Goal: Obtain resource: Download file/media

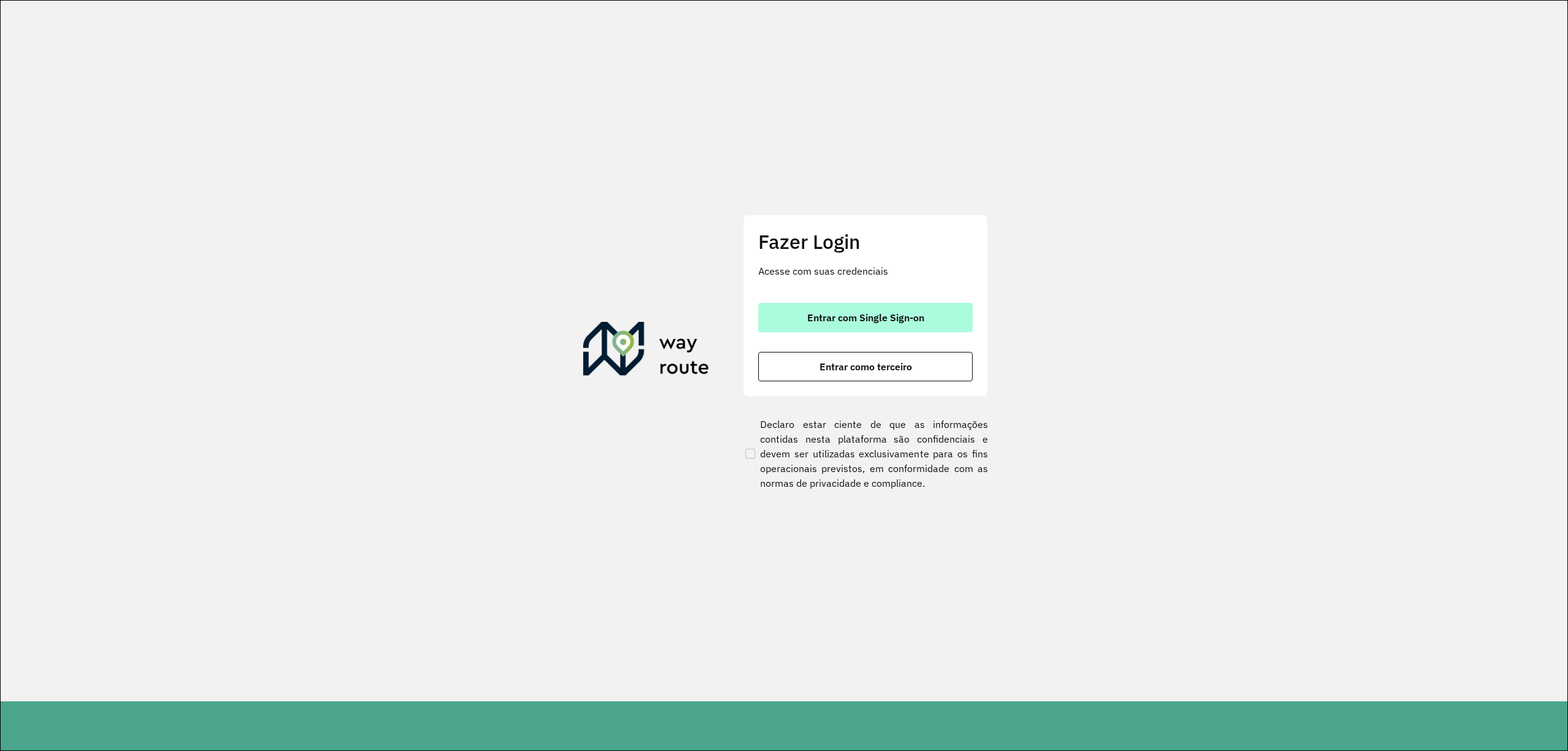
click at [801, 305] on button "Entrar com Single Sign-on" at bounding box center [865, 317] width 215 height 29
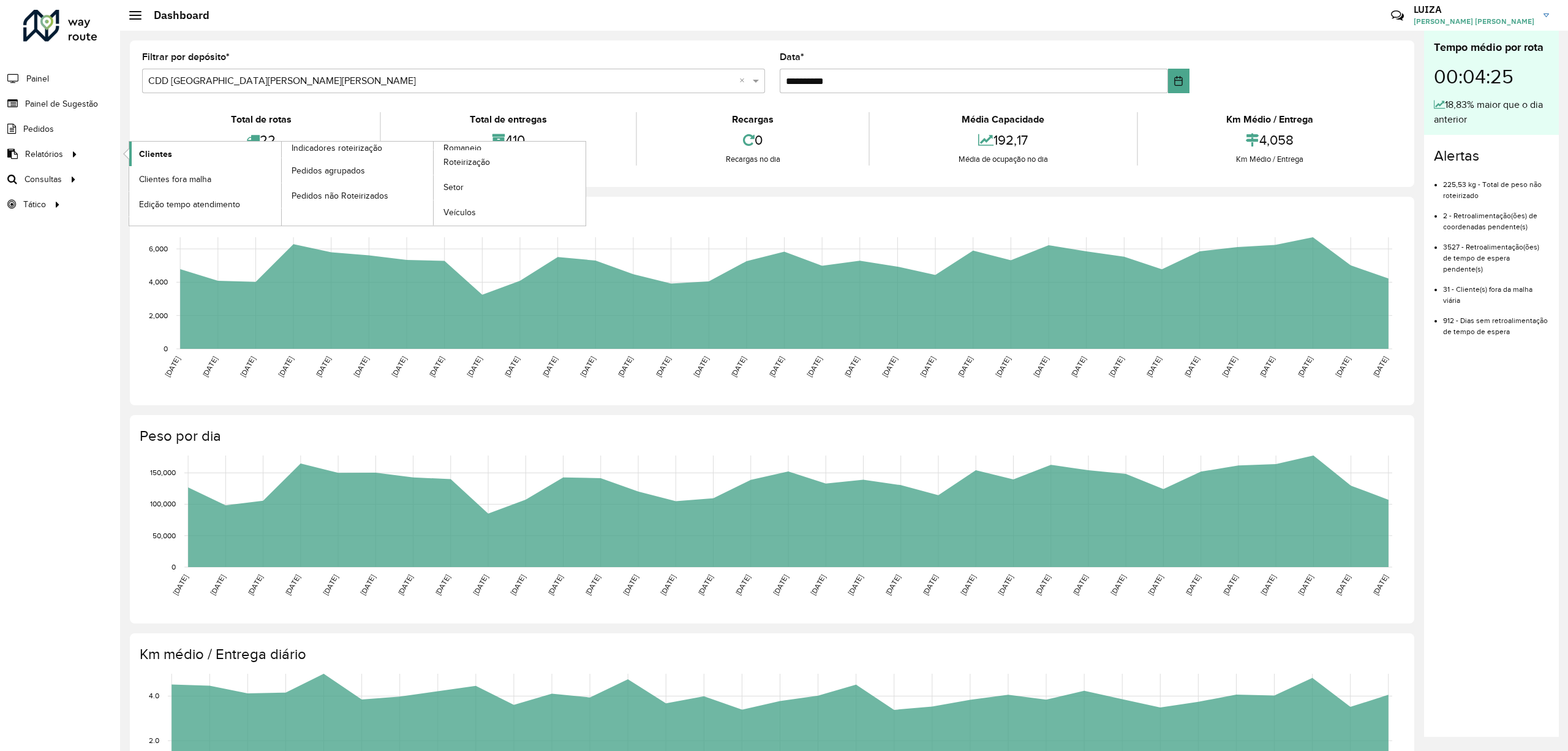
click at [170, 155] on span "Clientes" at bounding box center [155, 154] width 33 height 13
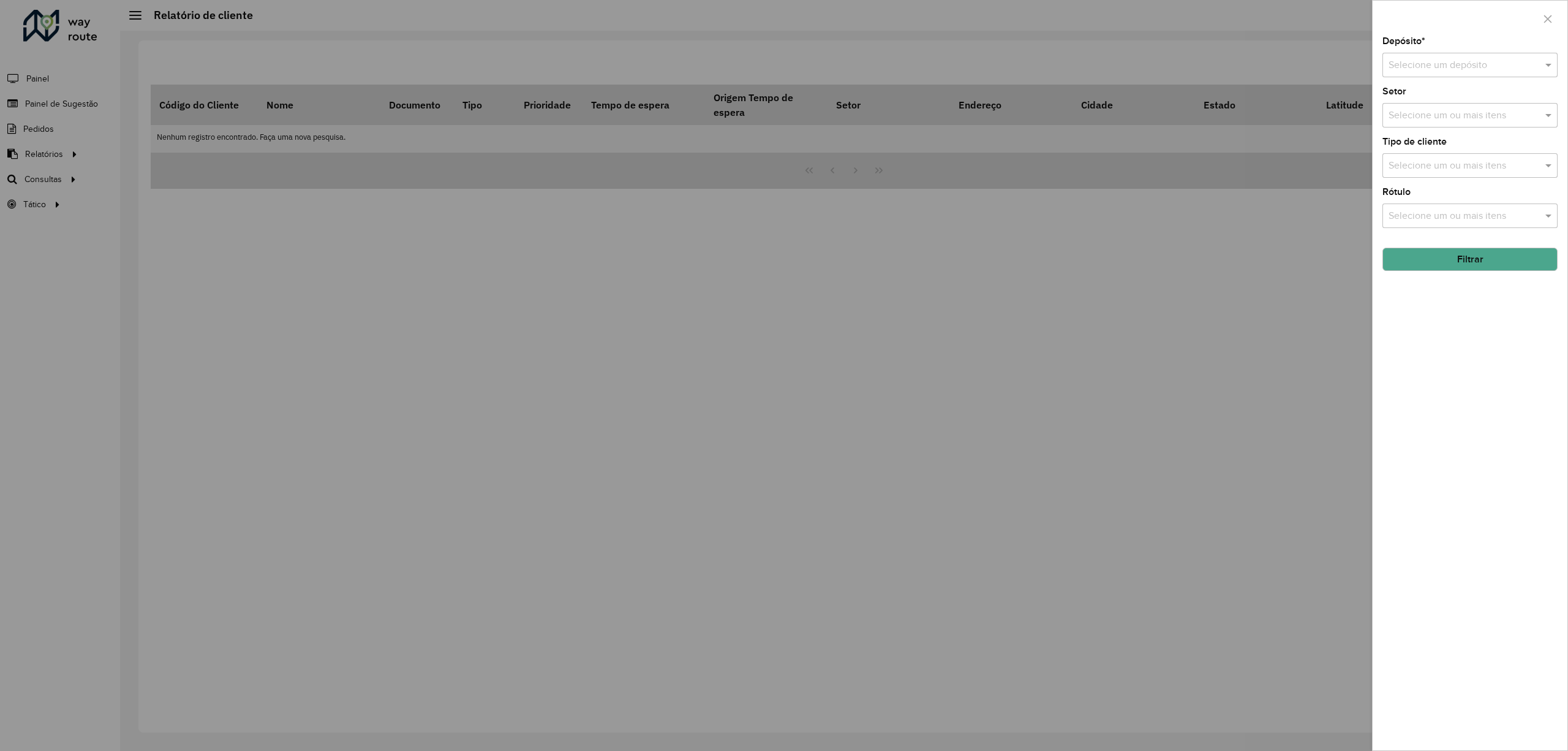
click at [1430, 62] on input "text" at bounding box center [1458, 66] width 138 height 15
click at [1414, 116] on span "CDD [GEOGRAPHIC_DATA][PERSON_NAME][PERSON_NAME]" at bounding box center [1521, 121] width 268 height 11
click at [1417, 261] on button "Filtrar" at bounding box center [1470, 259] width 175 height 23
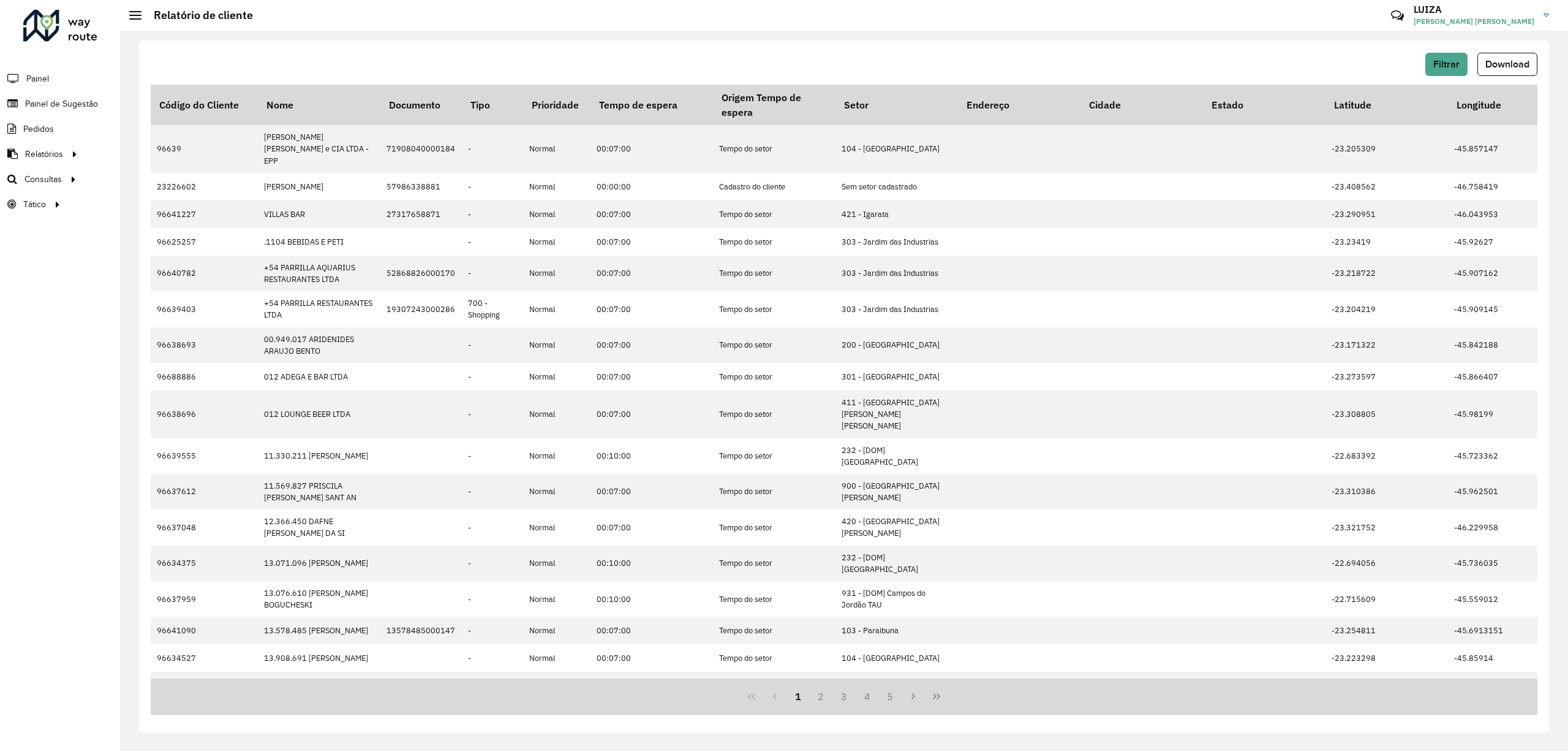
click at [1515, 66] on span "Download" at bounding box center [1507, 64] width 44 height 11
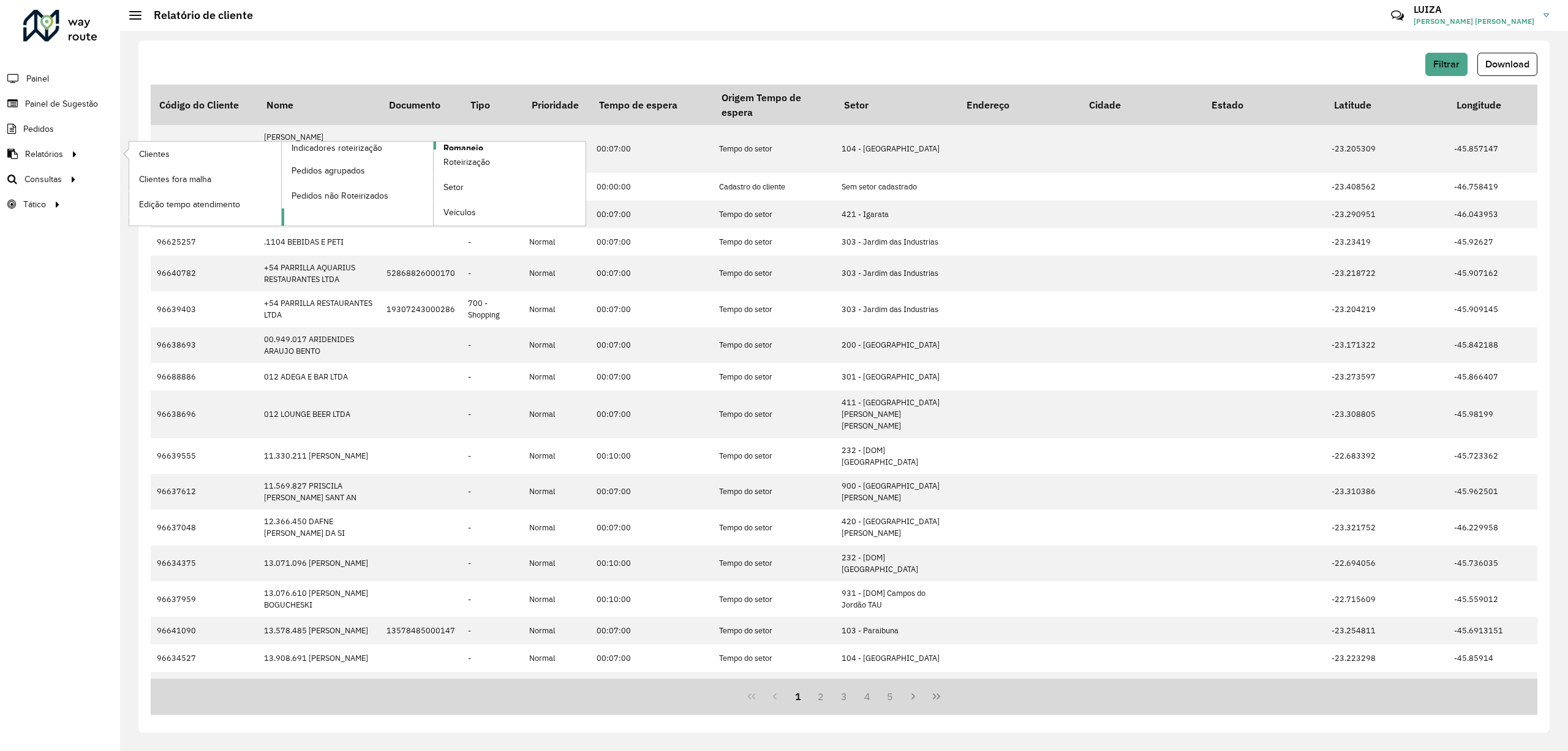
click at [463, 145] on span "Romaneio" at bounding box center [463, 148] width 40 height 13
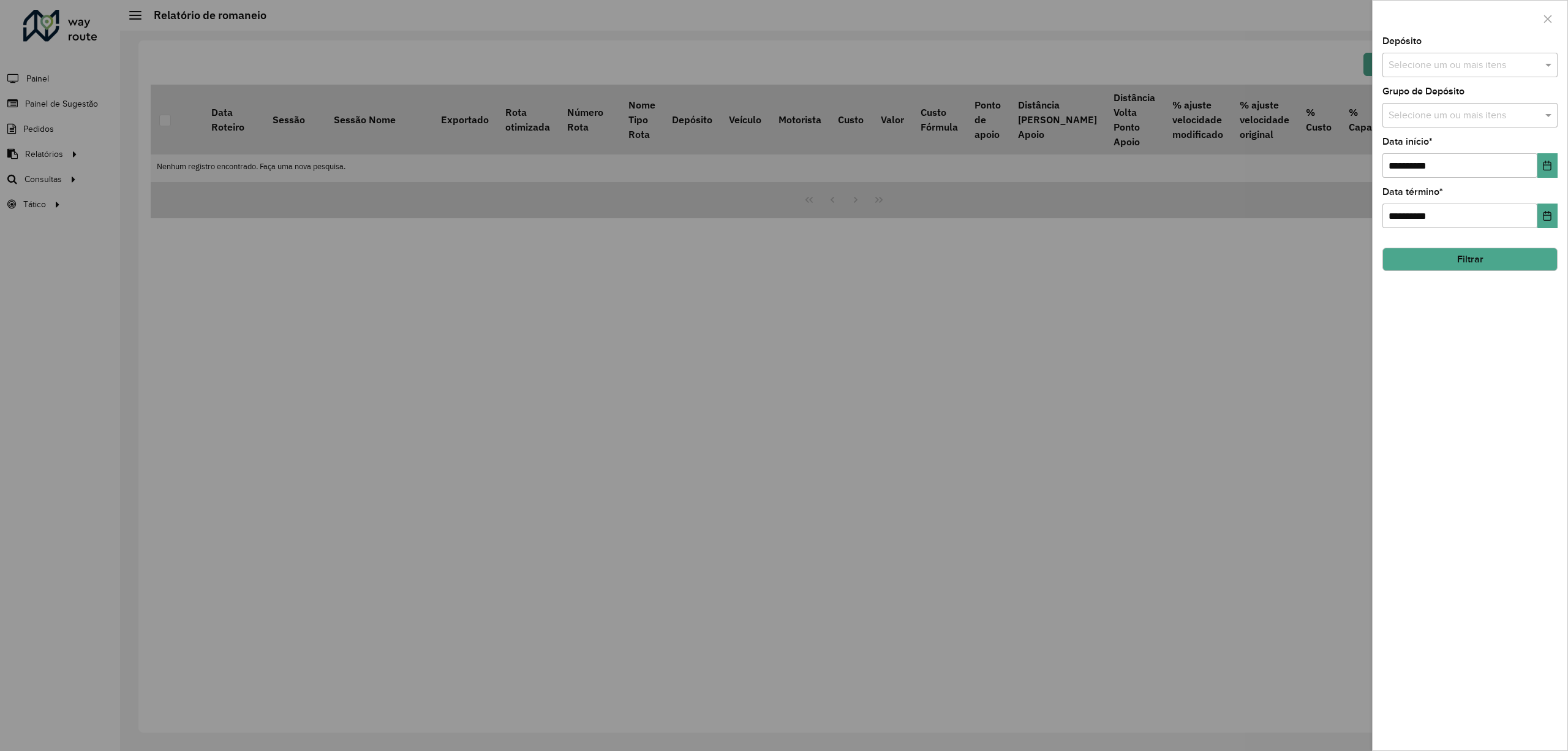
click at [1486, 65] on input "text" at bounding box center [1464, 66] width 157 height 15
click at [1439, 149] on div "CDD [GEOGRAPHIC_DATA][PERSON_NAME][PERSON_NAME]" at bounding box center [1470, 147] width 173 height 21
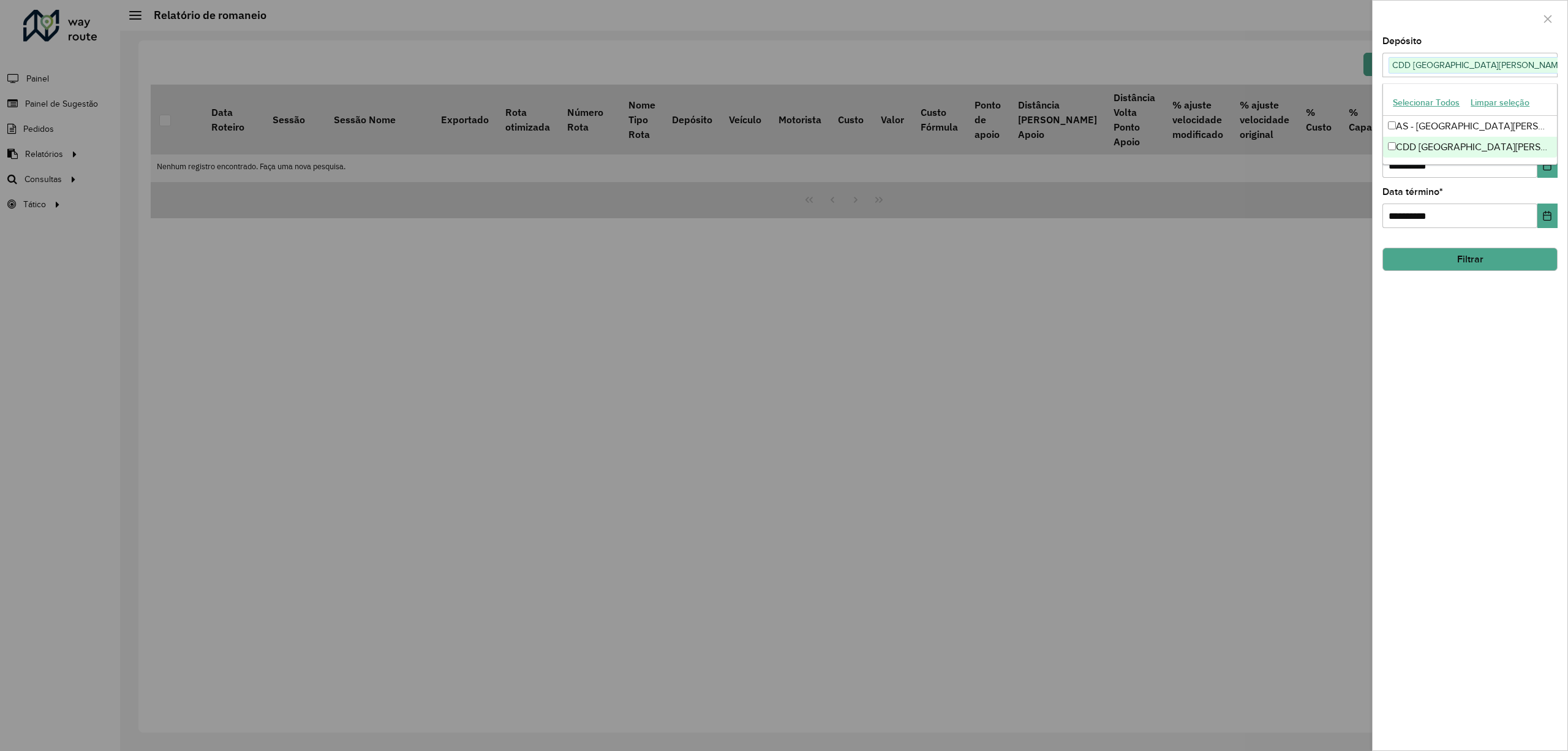
click at [1495, 355] on div "**********" at bounding box center [1470, 394] width 195 height 713
click at [1430, 106] on div "Selecione um ou mais itens" at bounding box center [1470, 115] width 175 height 25
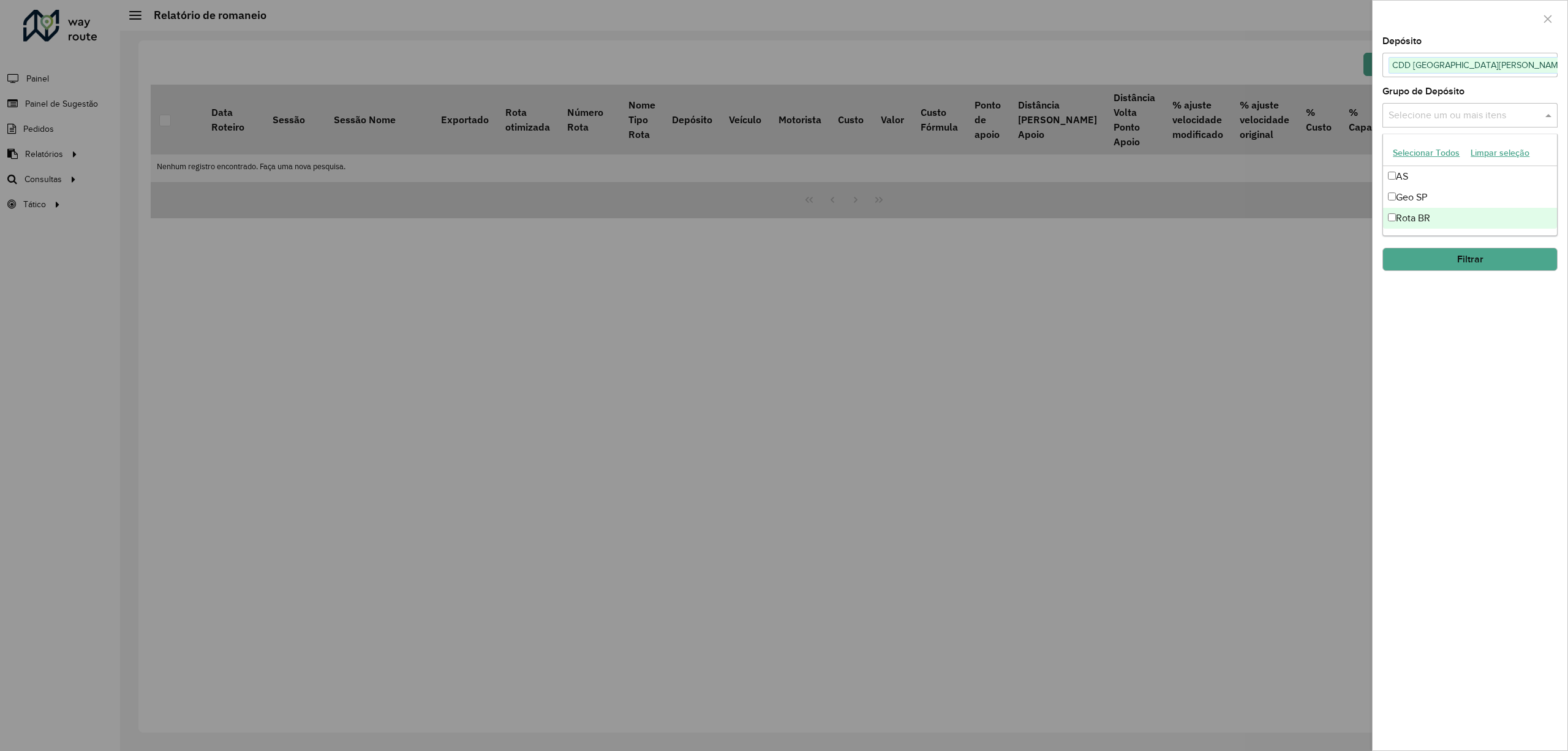
click at [1419, 216] on div "Rota BR" at bounding box center [1470, 219] width 173 height 21
click at [1422, 324] on div "**********" at bounding box center [1470, 394] width 195 height 713
click at [1551, 167] on icon "Choose Date" at bounding box center [1548, 165] width 8 height 10
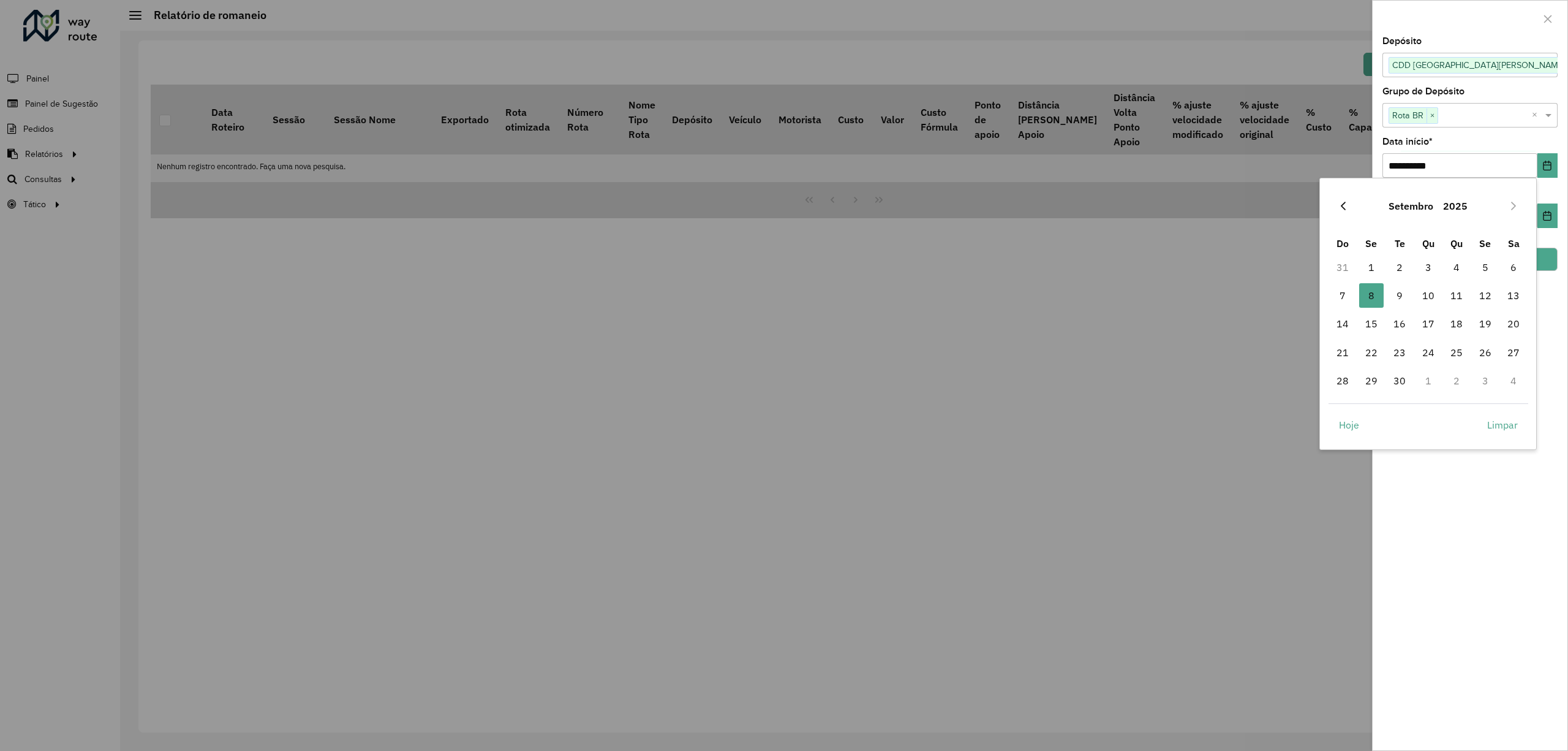
click at [1344, 204] on icon "Previous Month" at bounding box center [1343, 206] width 5 height 8
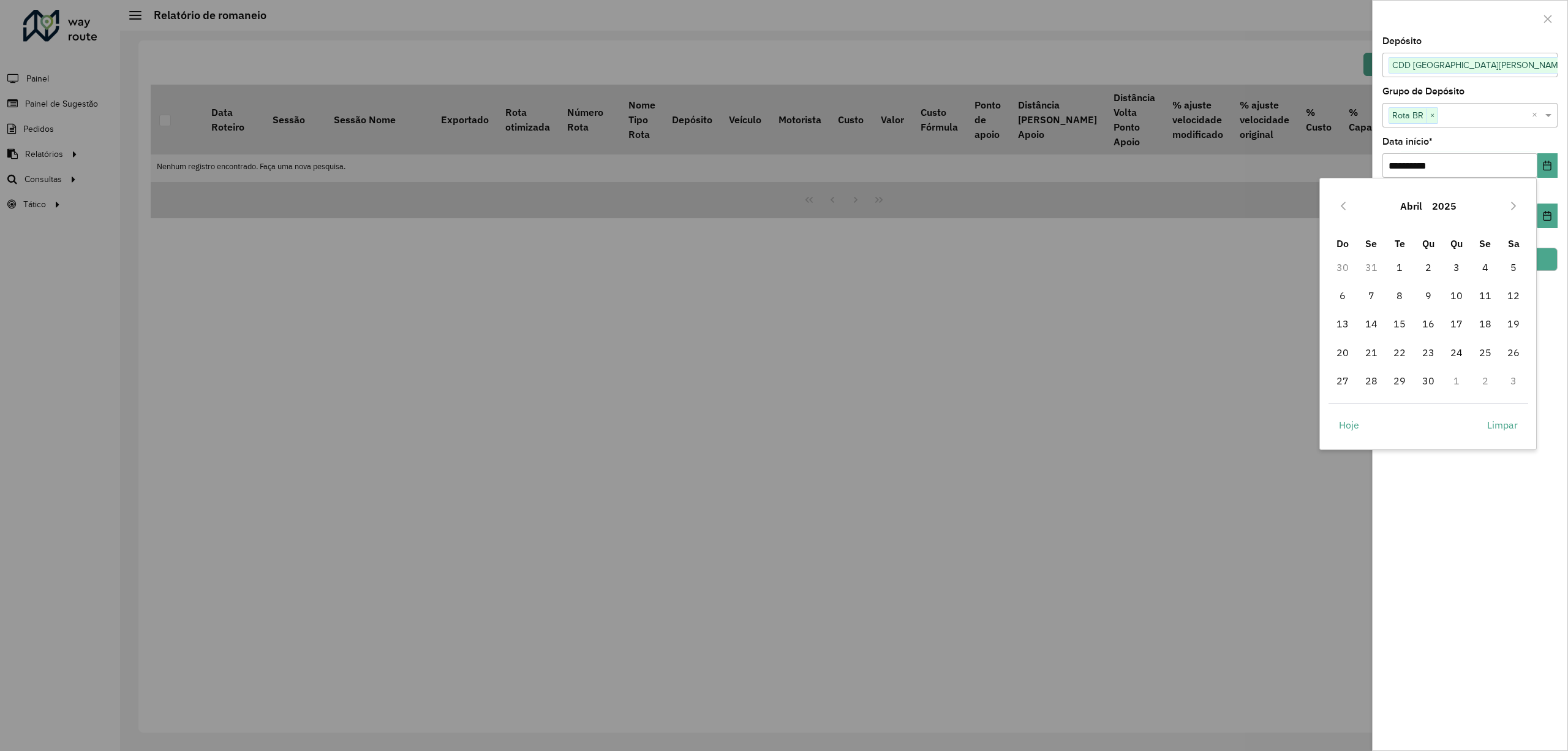
click at [1344, 204] on icon "Previous Month" at bounding box center [1343, 206] width 5 height 8
click at [1419, 264] on span "1" at bounding box center [1428, 267] width 25 height 25
type input "**********"
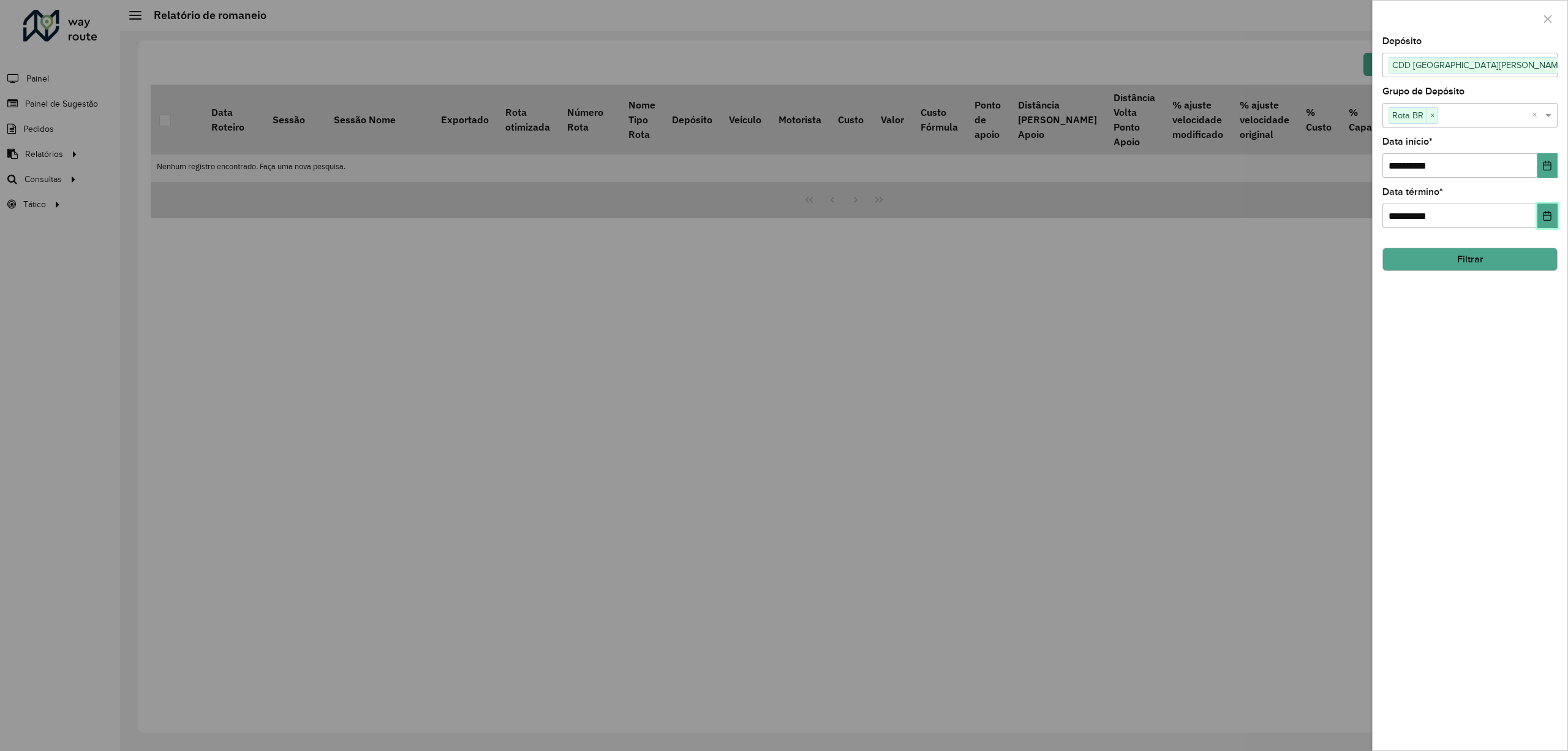
click at [1547, 216] on icon "Choose Date" at bounding box center [1547, 216] width 10 height 10
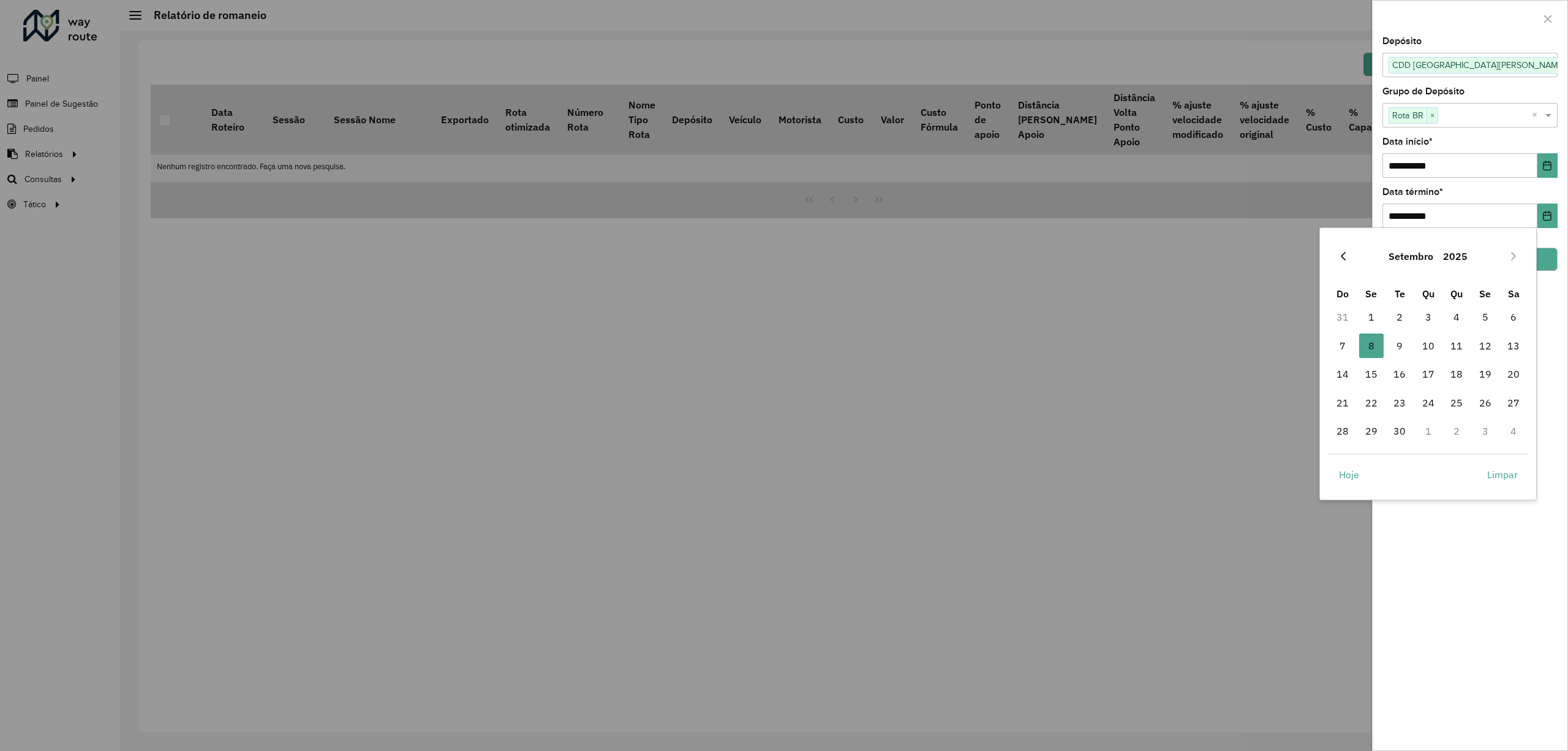
click at [1343, 258] on icon "Previous Month" at bounding box center [1343, 256] width 10 height 10
click at [1514, 252] on icon "Next Month" at bounding box center [1513, 256] width 10 height 10
click at [1344, 256] on icon "Previous Month" at bounding box center [1343, 256] width 10 height 10
click at [1341, 457] on span "31" at bounding box center [1343, 459] width 25 height 25
type input "**********"
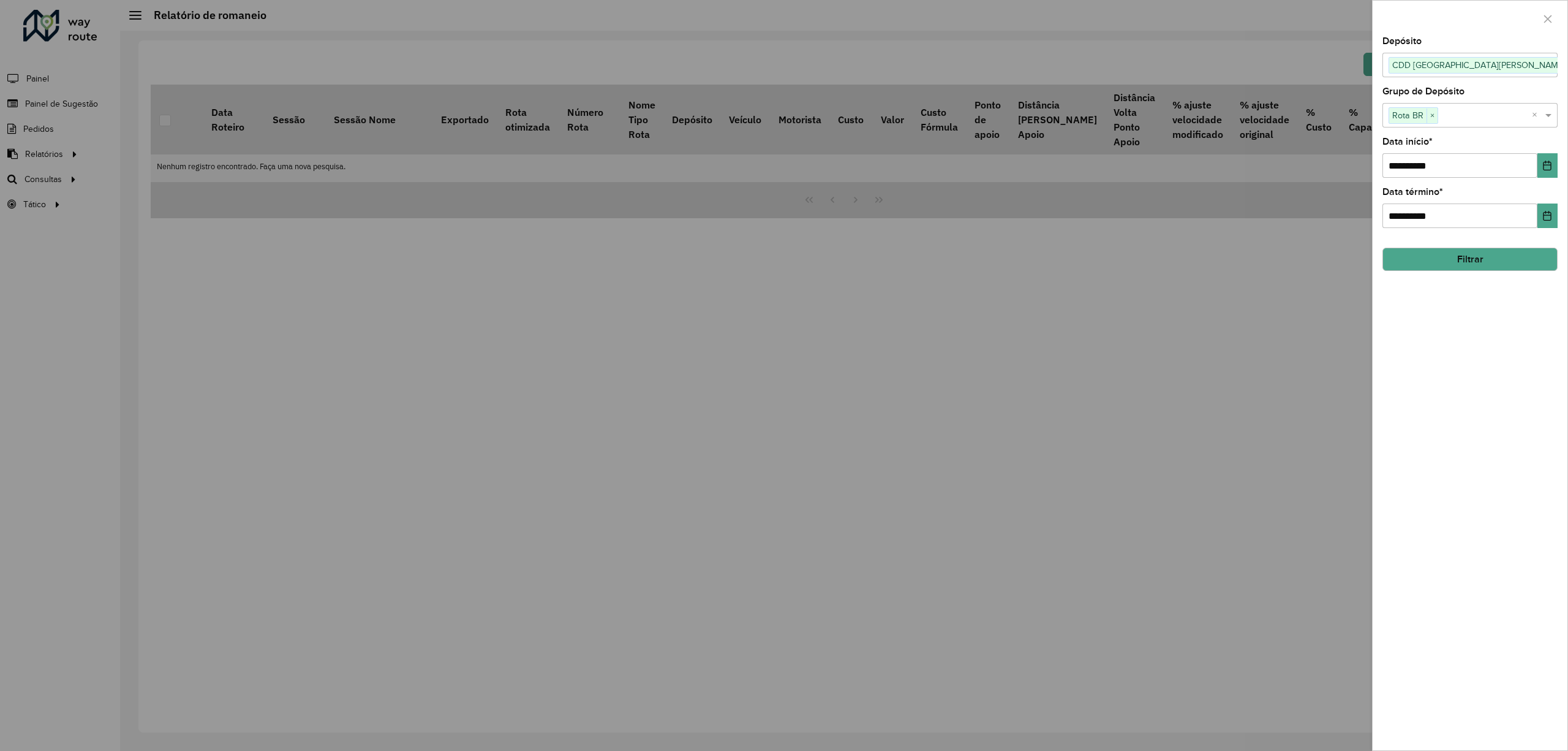
click at [1477, 260] on button "Filtrar" at bounding box center [1470, 259] width 175 height 23
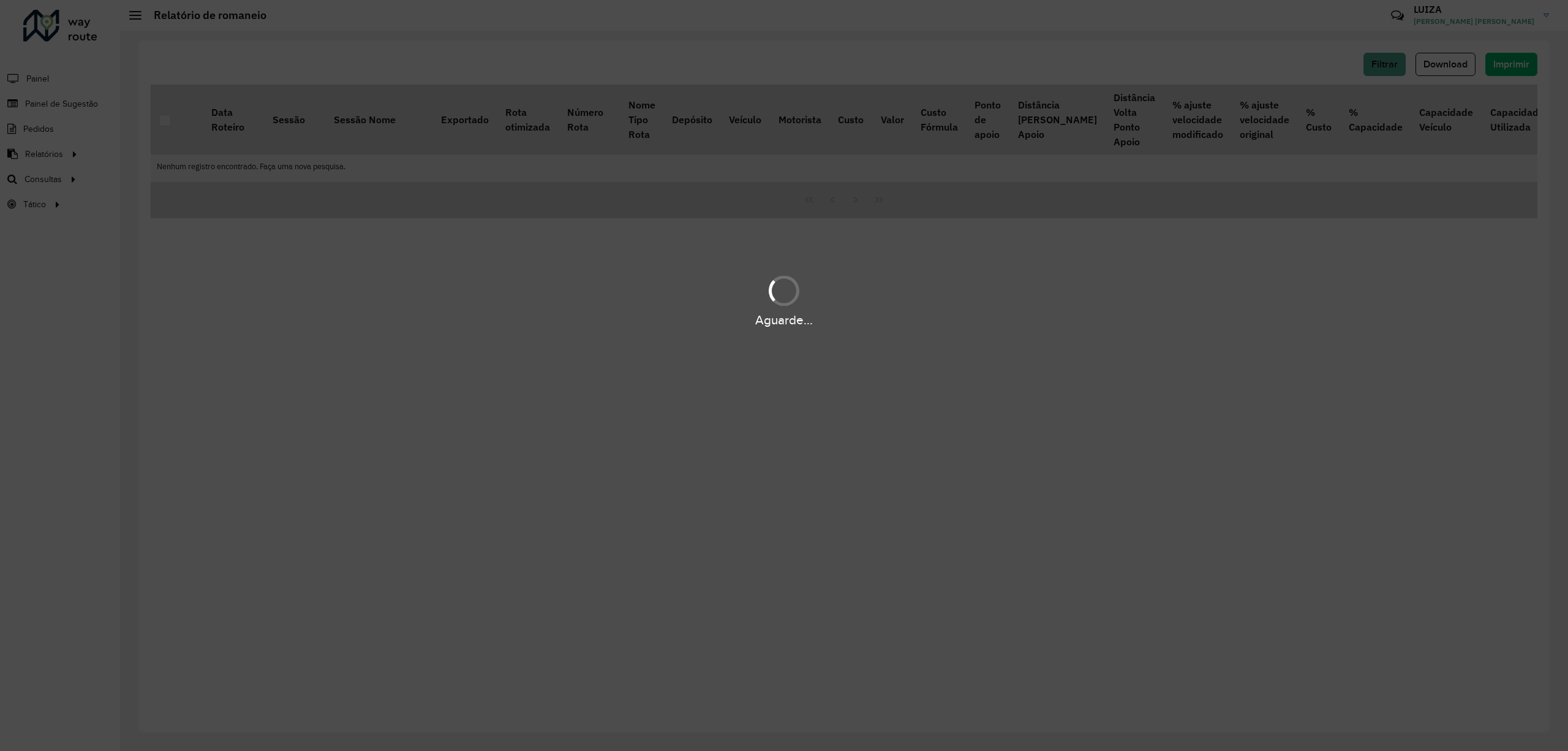
click at [991, 256] on div "Aguarde..." at bounding box center [784, 376] width 1568 height 751
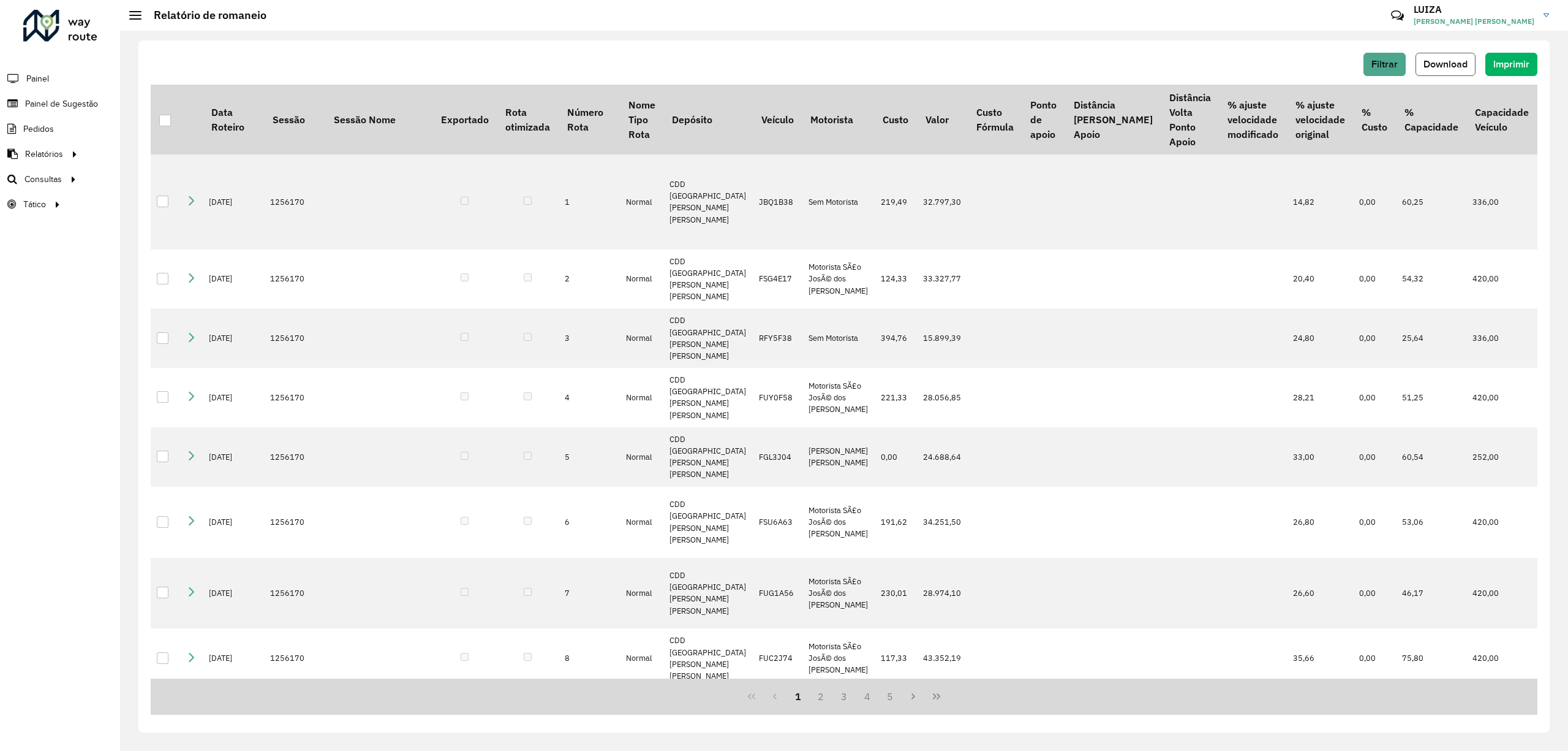
click at [1449, 62] on span "Download" at bounding box center [1446, 64] width 44 height 11
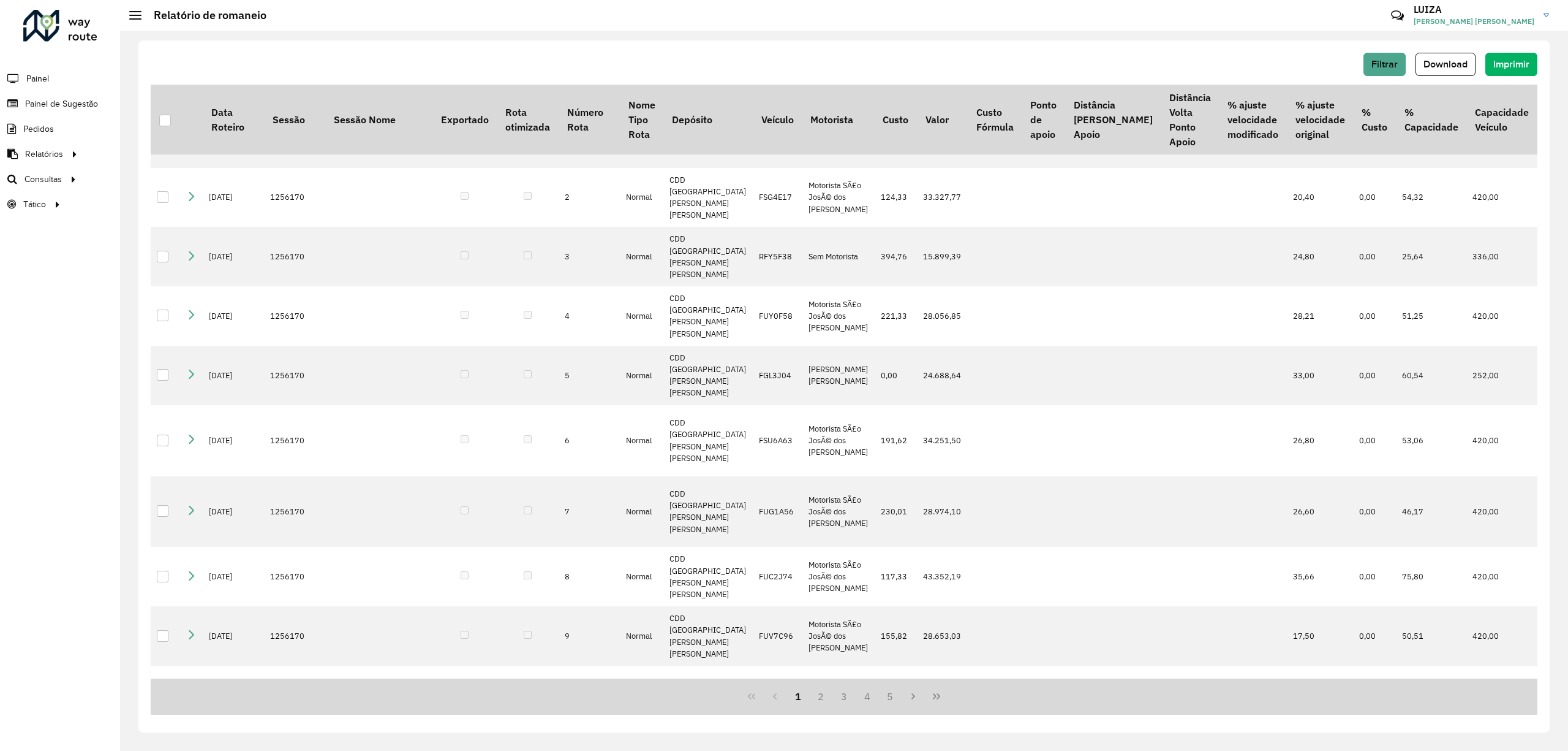
scroll to position [163, 0]
